Goal: Check status: Check status

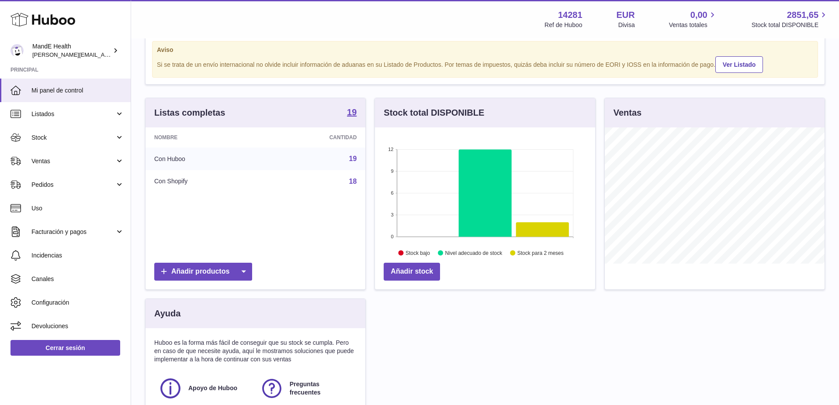
scroll to position [21, 0]
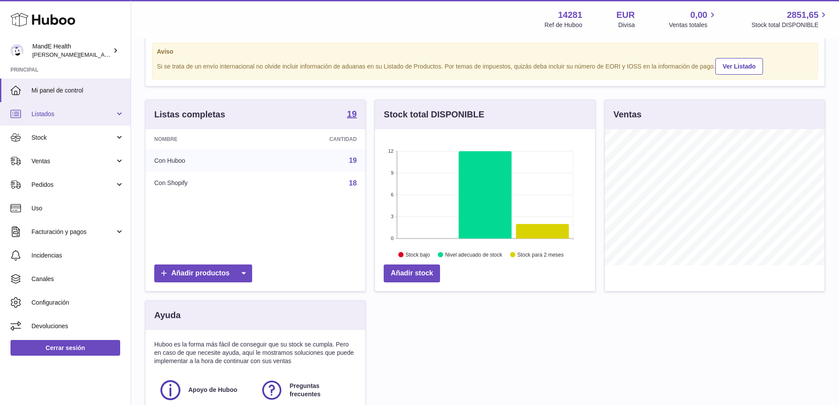
click at [59, 118] on link "Listados" at bounding box center [65, 114] width 131 height 24
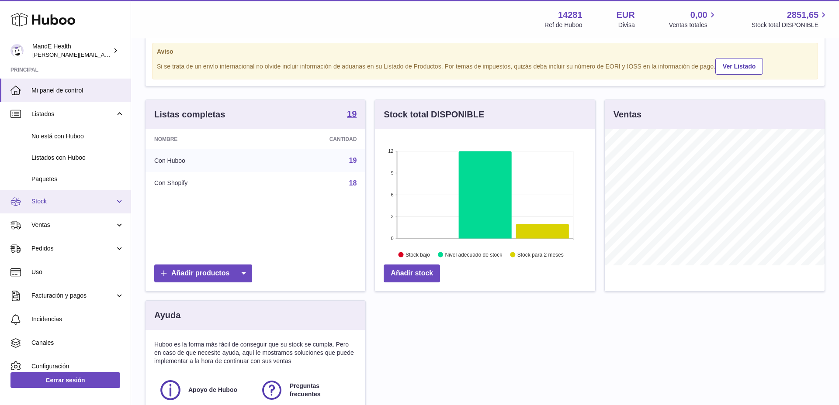
click at [56, 205] on span "Stock" at bounding box center [72, 201] width 83 height 8
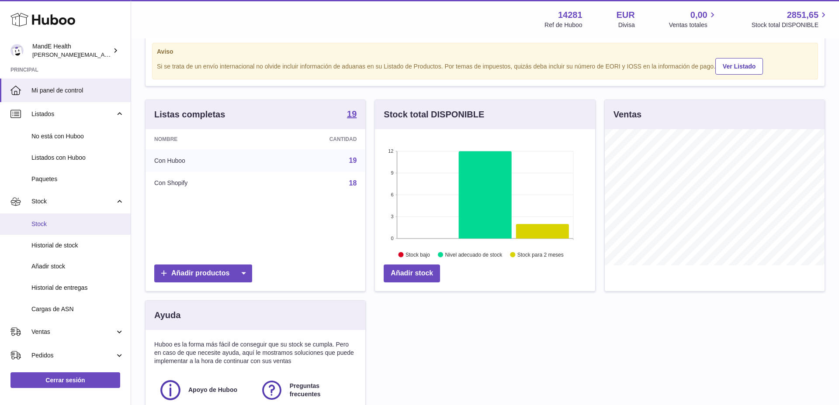
click at [58, 225] on span "Stock" at bounding box center [77, 224] width 93 height 8
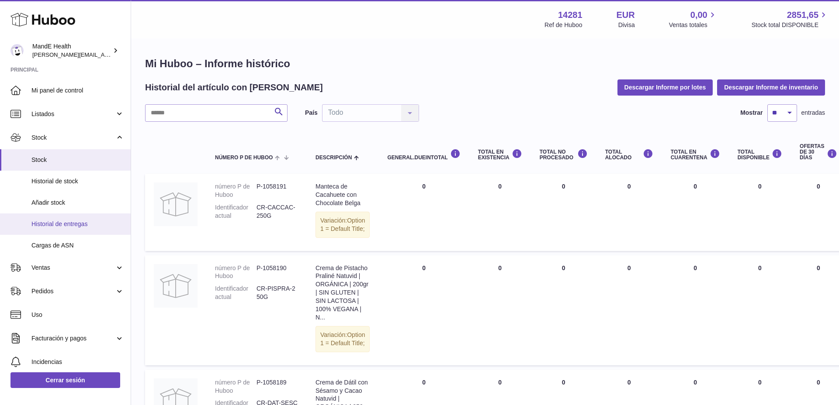
click at [47, 230] on link "Historial de entregas" at bounding box center [65, 224] width 131 height 21
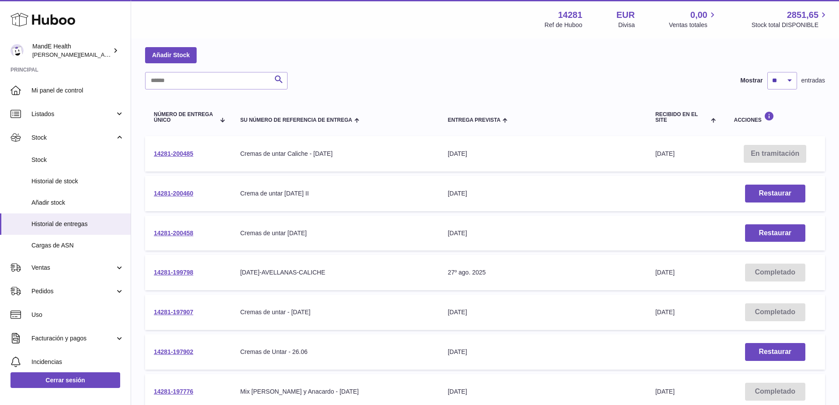
scroll to position [31, 0]
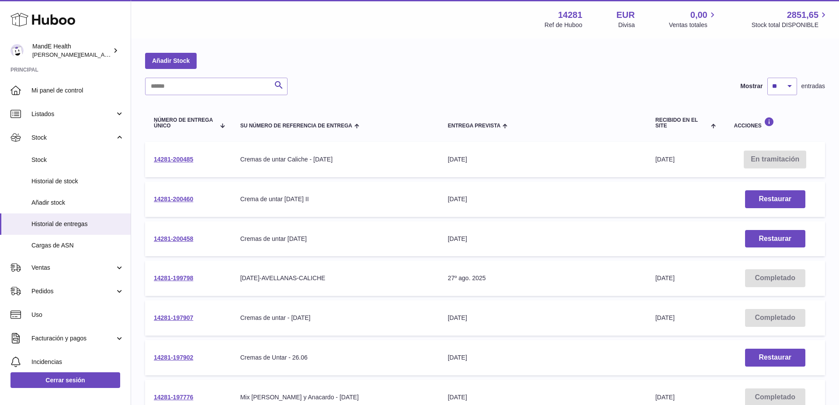
click at [184, 155] on td "14281-200485" at bounding box center [188, 159] width 87 height 35
click at [182, 158] on link "14281-200485" at bounding box center [173, 159] width 39 height 7
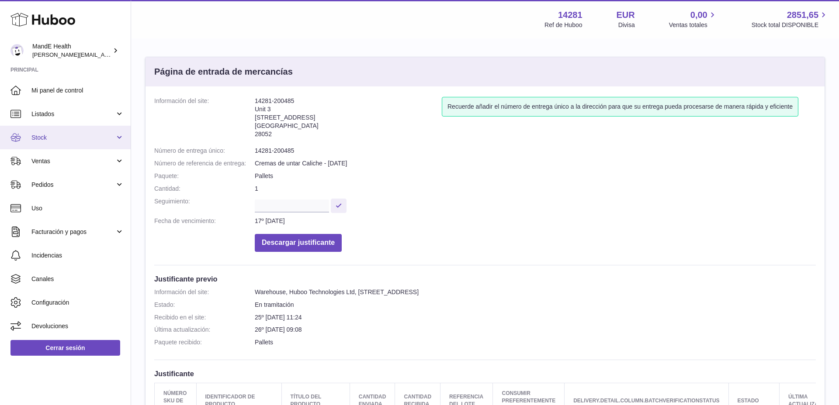
click at [47, 133] on link "Stock" at bounding box center [65, 138] width 131 height 24
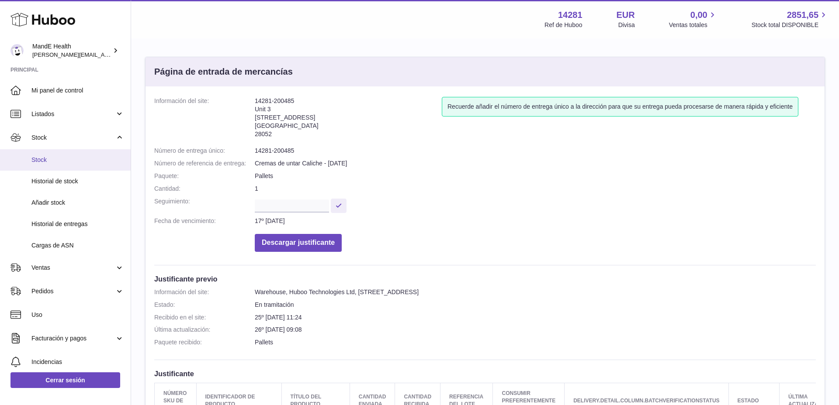
click at [57, 163] on span "Stock" at bounding box center [77, 160] width 93 height 8
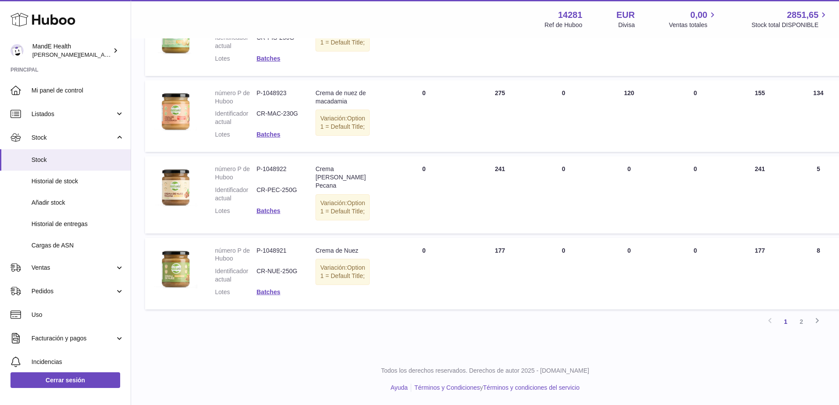
scroll to position [777, 0]
drag, startPoint x: 743, startPoint y: 158, endPoint x: 778, endPoint y: 158, distance: 34.5
click at [778, 152] on td "Total DISPONIBLE 155" at bounding box center [760, 116] width 62 height 72
click at [655, 152] on tr "número P de Huboo P-1048923 Identificador actual CR-MAC-230G Lotes Batches Desc…" at bounding box center [582, 116] width 874 height 72
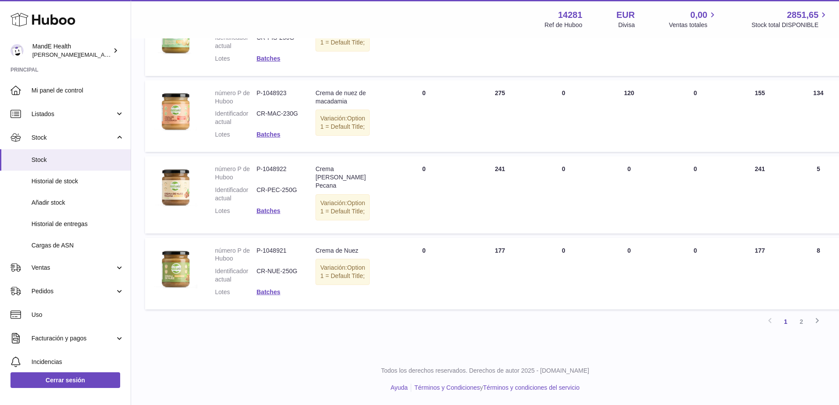
drag, startPoint x: 481, startPoint y: 172, endPoint x: 500, endPoint y: 169, distance: 18.5
click at [500, 169] on td "Total en EXISTENCIA 241" at bounding box center [500, 194] width 62 height 77
click at [801, 321] on link "2" at bounding box center [801, 322] width 16 height 16
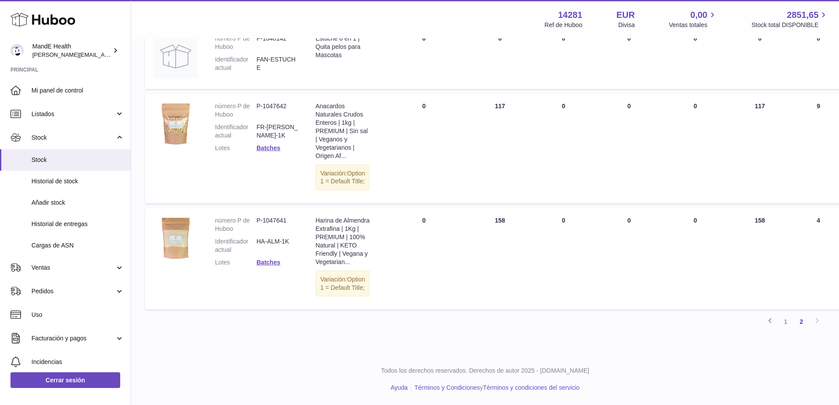
scroll to position [714, 0]
click at [788, 323] on link "1" at bounding box center [786, 322] width 16 height 16
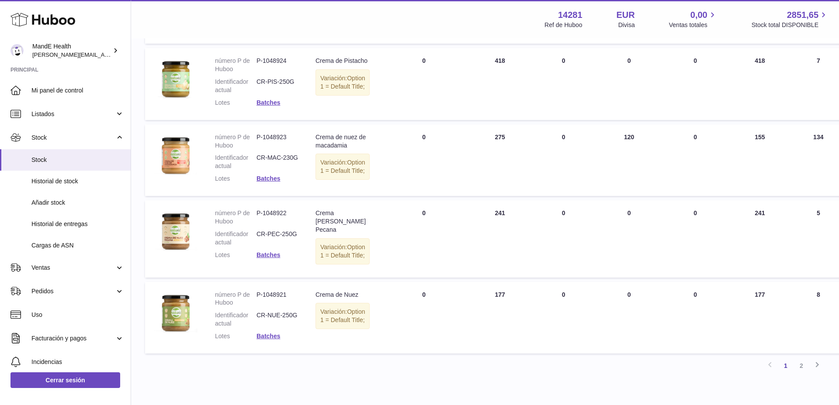
scroll to position [724, 0]
